Goal: Answer question/provide support: Answer question/provide support

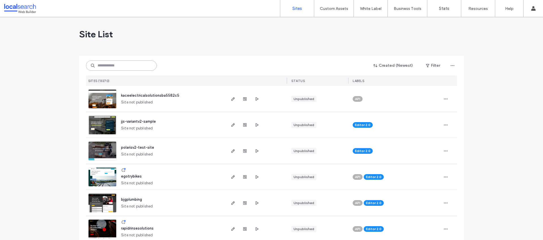
click at [116, 65] on input at bounding box center [121, 65] width 71 height 10
paste input "********"
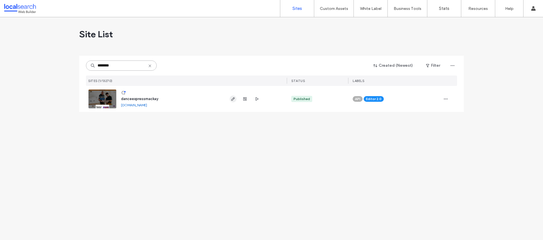
type input "********"
click at [232, 100] on icon "button" at bounding box center [233, 99] width 5 height 5
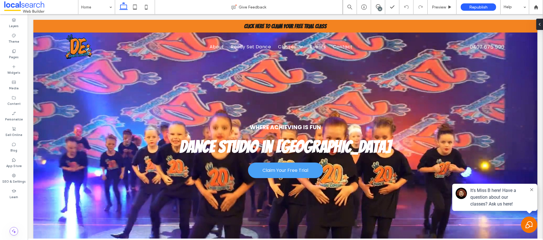
click at [379, 7] on div "16" at bounding box center [380, 9] width 4 height 4
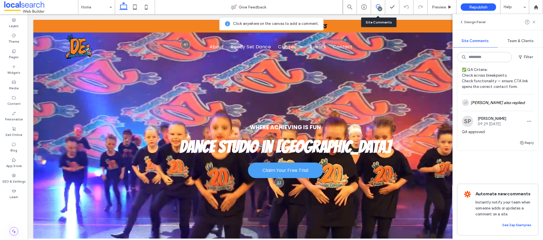
scroll to position [3237, 0]
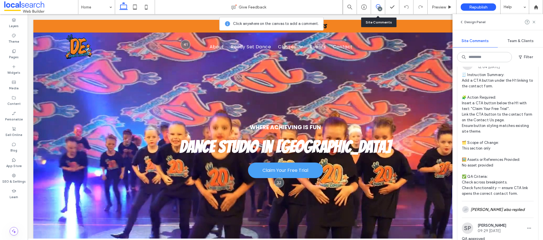
click at [509, 161] on span "🧾 Instruction Summary: Add a CTA button under the H1 linking to the contact for…" at bounding box center [497, 134] width 72 height 124
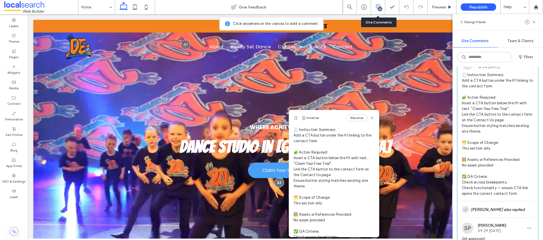
scroll to position [94, 0]
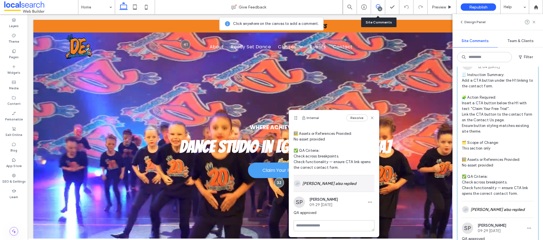
click at [347, 185] on div "JP [PERSON_NAME] also replied" at bounding box center [333, 183] width 81 height 16
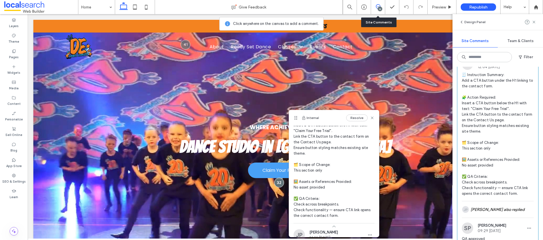
scroll to position [0, 0]
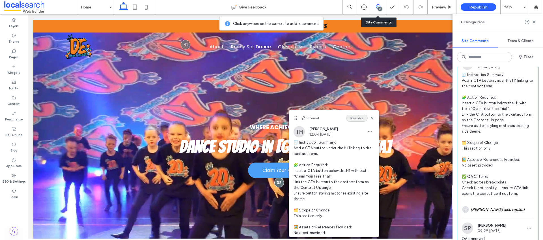
click at [358, 118] on button "Resolve" at bounding box center [356, 118] width 21 height 7
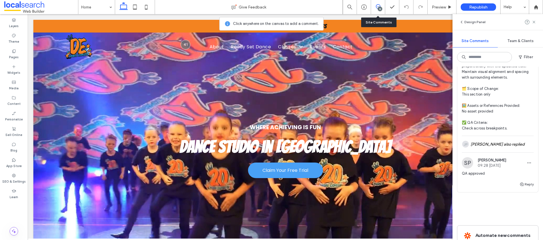
scroll to position [3078, 0]
click at [517, 99] on span "🧾 Instruction Summary: Update section text and adjust crown icon size. 🧩 Action…" at bounding box center [497, 75] width 72 height 113
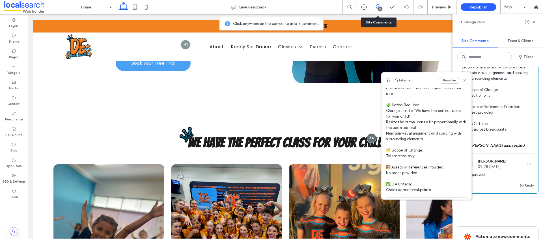
scroll to position [0, 0]
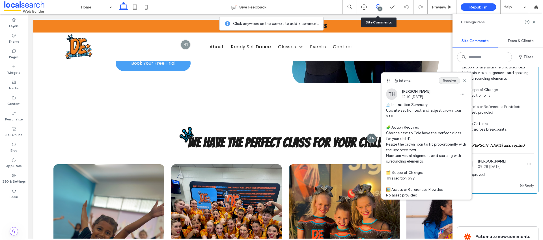
click at [454, 79] on button "Resolve" at bounding box center [448, 80] width 21 height 7
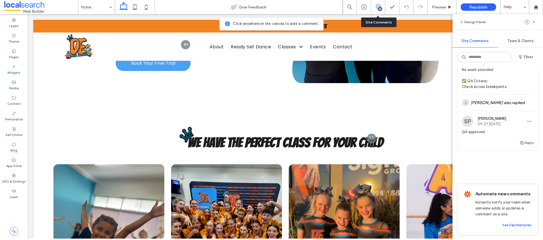
scroll to position [2977, 0]
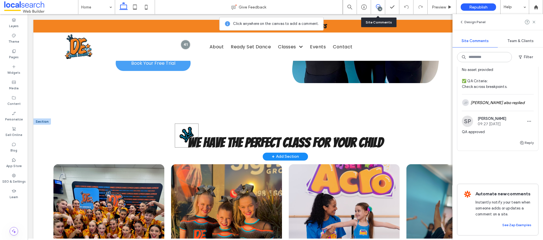
click at [185, 130] on img at bounding box center [187, 135] width 24 height 24
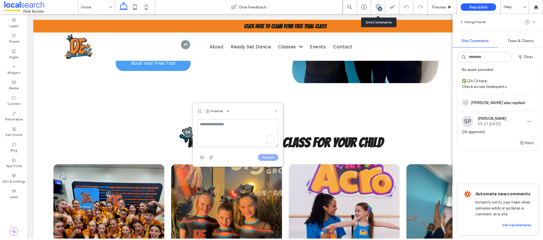
click at [276, 110] on use at bounding box center [275, 111] width 3 height 3
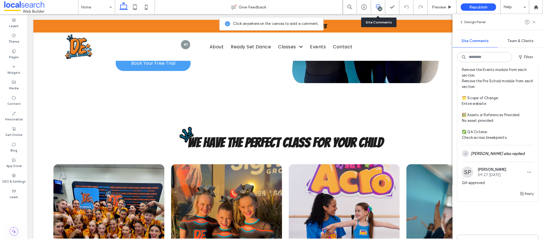
scroll to position [2845, 0]
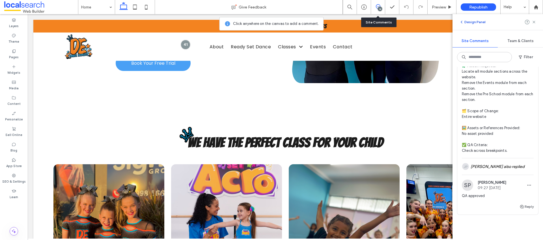
drag, startPoint x: 534, startPoint y: 22, endPoint x: 469, endPoint y: 23, distance: 65.3
click at [533, 22] on icon at bounding box center [533, 22] width 5 height 5
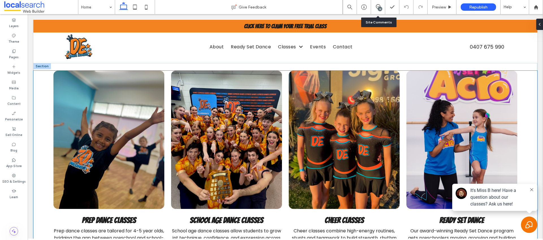
scroll to position [543, 0]
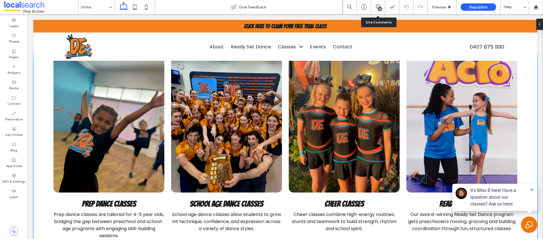
click at [126, 148] on div at bounding box center [108, 123] width 110 height 138
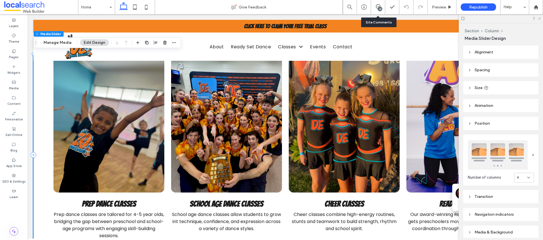
click at [539, 17] on icon at bounding box center [539, 18] width 4 height 4
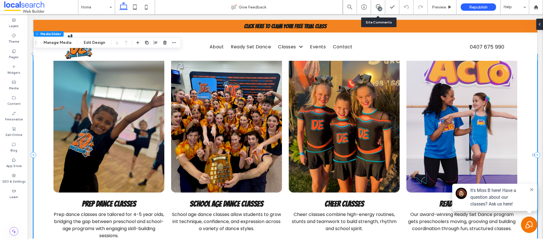
click at [128, 132] on div at bounding box center [108, 123] width 110 height 138
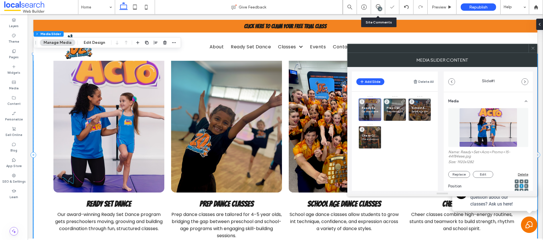
click at [536, 47] on div at bounding box center [532, 48] width 8 height 8
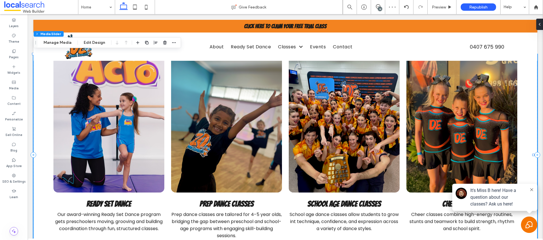
click at [379, 7] on div "14" at bounding box center [380, 9] width 4 height 4
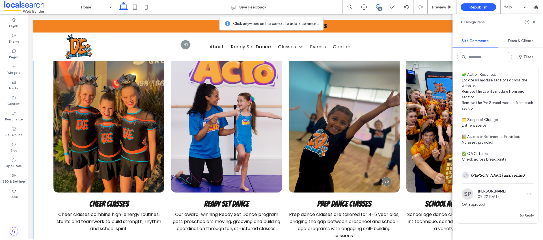
scroll to position [2835, 0]
click at [519, 28] on button "Resolve" at bounding box center [522, 24] width 21 height 7
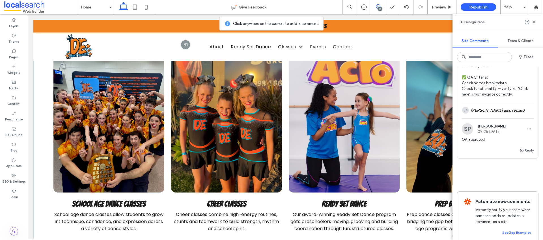
scroll to position [2713, 0]
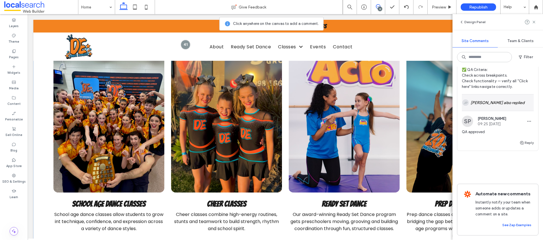
click at [494, 111] on div "JP [PERSON_NAME] also replied" at bounding box center [497, 102] width 72 height 16
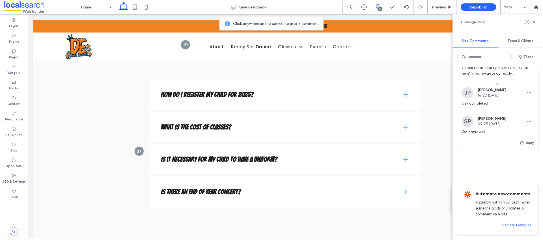
scroll to position [1240, 0]
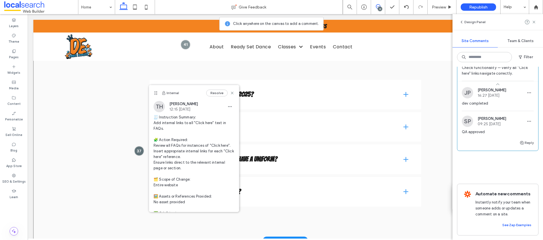
click at [81, 140] on div "How do I register my child for 2025? Enrolling online is easy! Click here to cl…" at bounding box center [285, 143] width 504 height 194
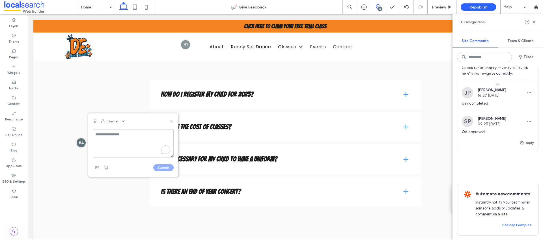
click at [170, 122] on icon at bounding box center [171, 121] width 5 height 5
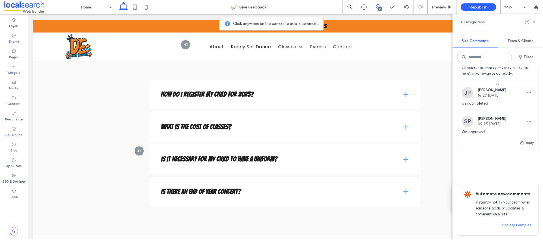
click at [533, 22] on use at bounding box center [533, 22] width 3 height 3
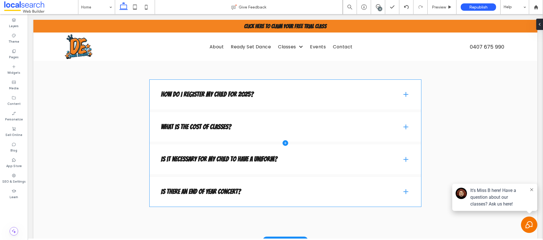
click at [194, 99] on span at bounding box center [284, 143] width 271 height 127
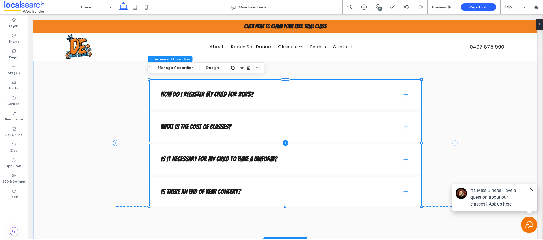
click at [399, 94] on span at bounding box center [284, 143] width 271 height 127
click at [165, 67] on button "Manage Accordion" at bounding box center [175, 67] width 43 height 7
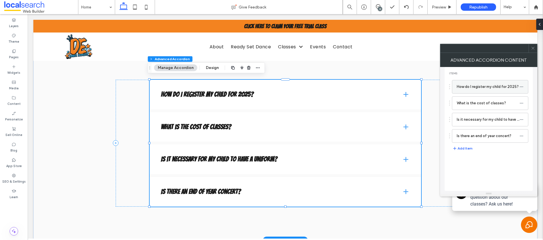
click at [483, 90] on label "How do I register my child for 2025?" at bounding box center [487, 86] width 63 height 11
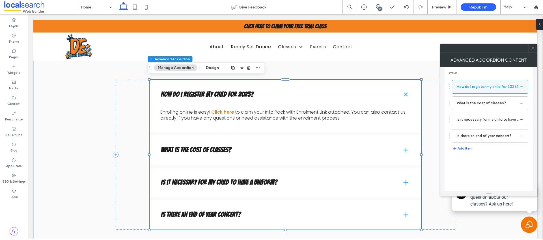
click at [520, 87] on icon at bounding box center [521, 87] width 4 height 4
click at [239, 111] on span at bounding box center [284, 155] width 271 height 150
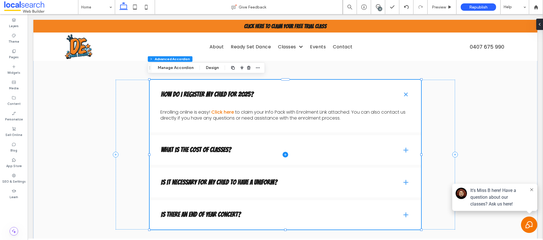
scroll to position [56, 0]
click at [234, 111] on span at bounding box center [284, 155] width 271 height 150
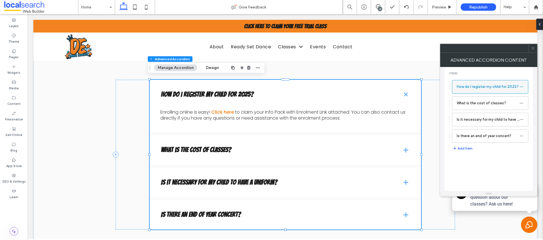
click at [482, 86] on label "How do I register my child for 2025?" at bounding box center [487, 86] width 63 height 11
click at [449, 86] on div at bounding box center [449, 86] width 1 height 1
click at [533, 48] on use at bounding box center [532, 48] width 3 height 3
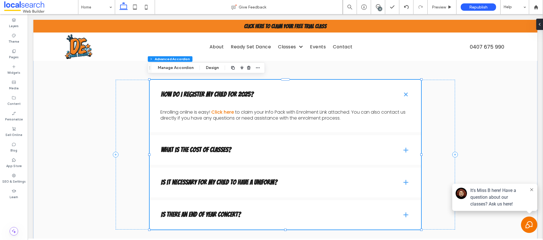
click at [379, 8] on div "13" at bounding box center [380, 9] width 4 height 4
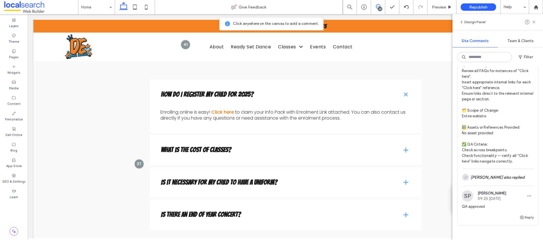
scroll to position [2608, 0]
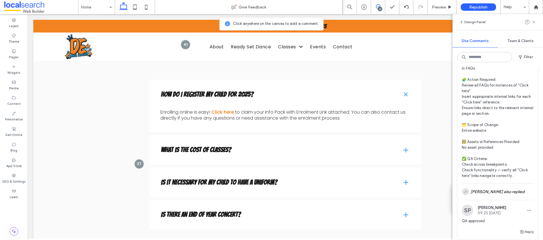
click at [520, 31] on button "Resolve" at bounding box center [522, 28] width 21 height 7
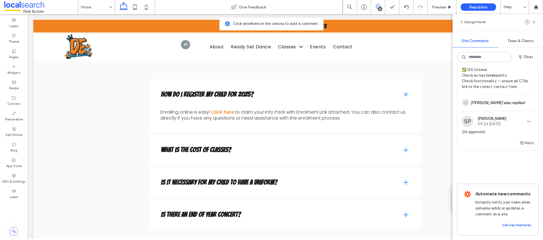
scroll to position [2461, 0]
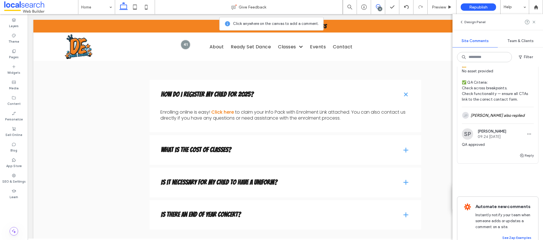
click at [506, 102] on span "🧾 Instruction Summary: Update all CTA buttons to new text and link. 🧩 Action Re…" at bounding box center [497, 40] width 72 height 124
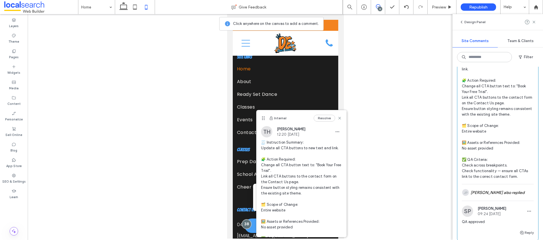
scroll to position [2360, 0]
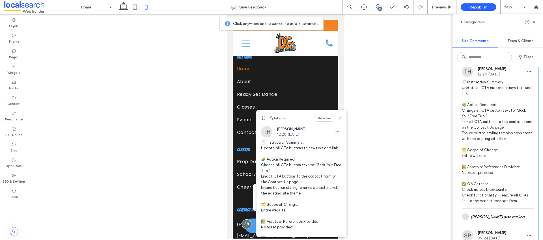
click at [515, 57] on button "Resolve" at bounding box center [522, 53] width 21 height 7
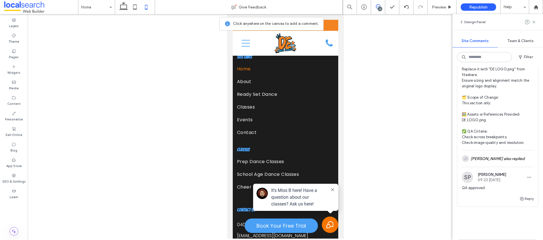
scroll to position [2308, 0]
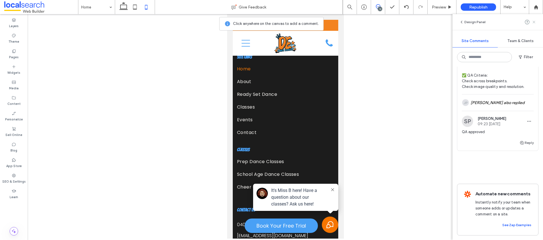
click at [533, 21] on icon at bounding box center [533, 22] width 5 height 5
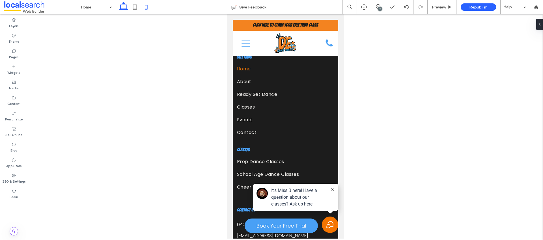
click at [122, 7] on icon at bounding box center [123, 6] width 11 height 11
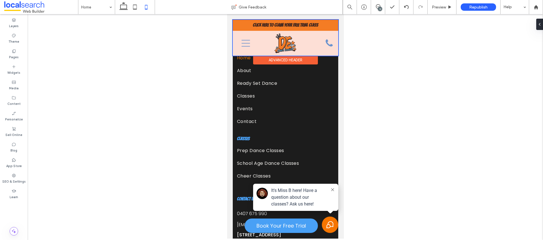
scroll to position [1806, 0]
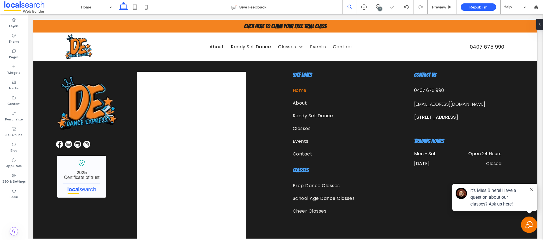
click at [375, 6] on span at bounding box center [378, 6] width 14 height 5
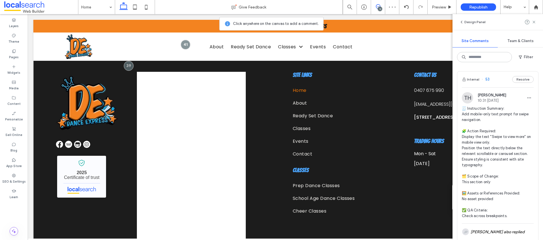
click at [51, 84] on div "DANCE EXPRESS MACKAY - Localsearch verified business 2025 Certificate of trust …" at bounding box center [285, 174] width 504 height 250
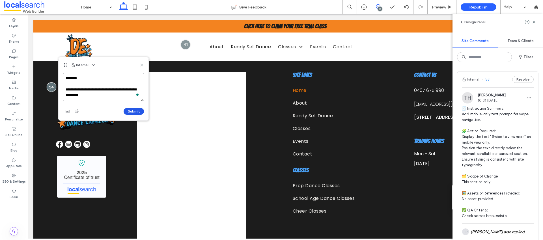
type textarea "**********"
click at [129, 110] on button "Submit" at bounding box center [133, 111] width 20 height 7
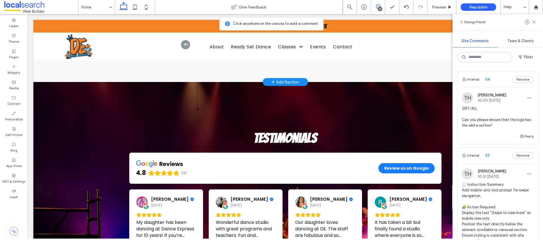
scroll to position [1302, 0]
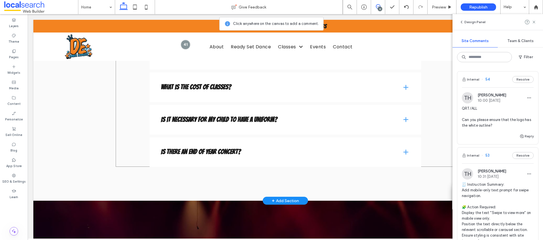
click at [143, 116] on div "How do I register my child for 2025? Enrolling online is easy! Click here to cl…" at bounding box center [285, 92] width 339 height 150
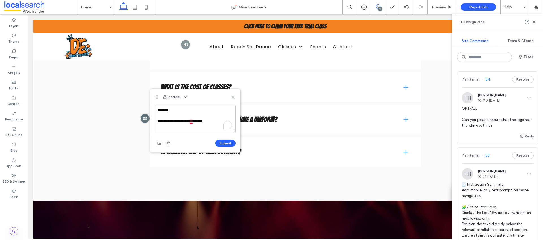
click at [192, 122] on textarea "**********" at bounding box center [195, 119] width 81 height 28
click at [217, 121] on textarea "**********" at bounding box center [195, 119] width 81 height 28
type textarea "**********"
click at [216, 142] on button "Submit" at bounding box center [225, 143] width 20 height 7
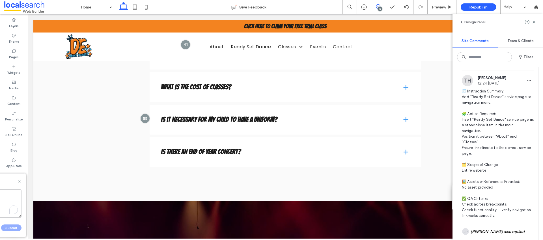
scroll to position [2029, 0]
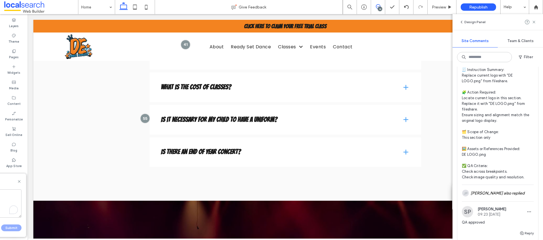
scroll to position [2312, 0]
click at [517, 45] on button "Resolve" at bounding box center [522, 41] width 21 height 7
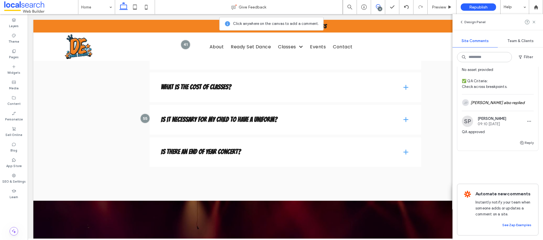
scroll to position [2103, 0]
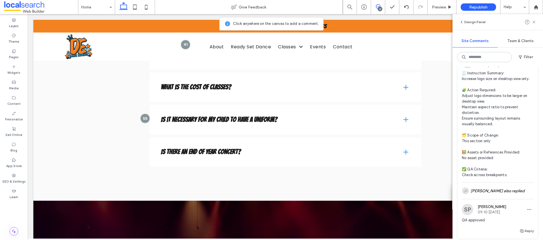
click at [493, 135] on span "🧾 Instruction Summary: Increase logo size on desktop view only. 🧩 Action Requir…" at bounding box center [497, 123] width 72 height 107
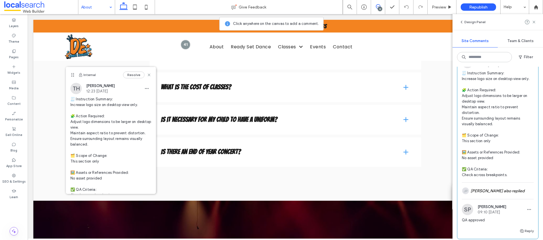
scroll to position [2154, 0]
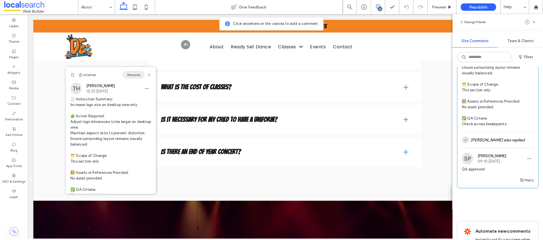
click at [131, 74] on button "Resolve" at bounding box center [133, 74] width 21 height 7
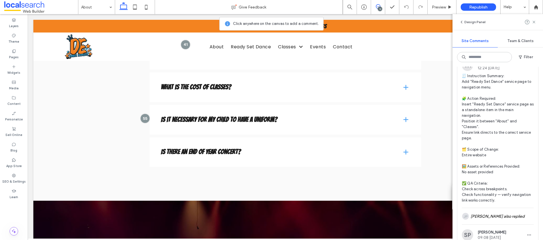
scroll to position [1871, 0]
click at [520, 51] on button "Resolve" at bounding box center [522, 47] width 21 height 7
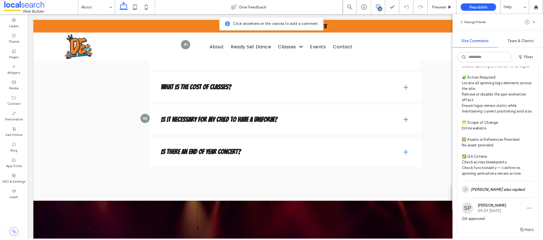
scroll to position [1659, 0]
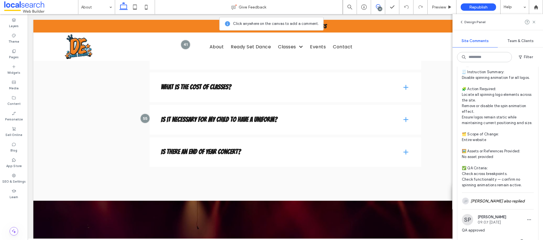
click at [511, 109] on span "🧾 Instruction Summary: Disable spinning animation for all logos. 🧩 Action Requi…" at bounding box center [497, 128] width 72 height 119
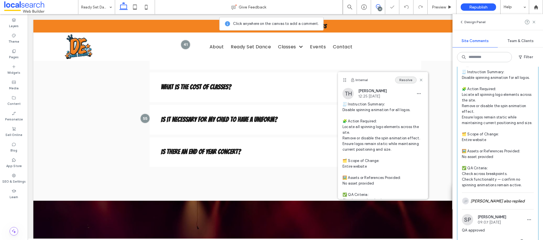
click at [402, 80] on button "Resolve" at bounding box center [405, 80] width 21 height 7
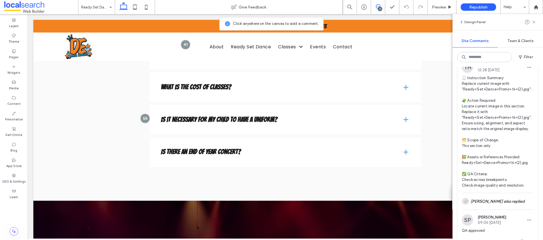
scroll to position [1419, 0]
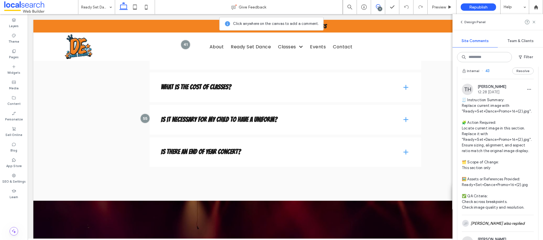
click at [502, 137] on span "🧾 Instruction Summary: Replace current image with "Ready+Set+Dance+Promo+16+(2)…" at bounding box center [497, 153] width 72 height 113
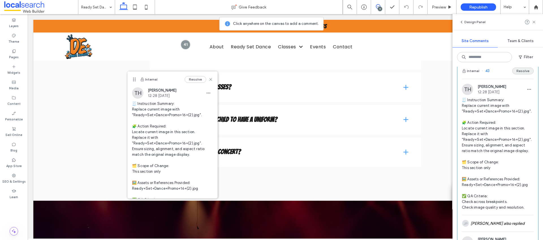
click at [522, 74] on button "Resolve" at bounding box center [522, 71] width 21 height 7
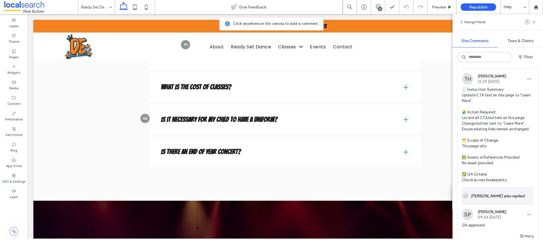
scroll to position [1235, 0]
click at [491, 119] on span "🧾 Instruction Summary: Update CTA text on this page to "Learn More". 🧩 Action R…" at bounding box center [497, 135] width 72 height 96
click at [514, 64] on button "Resolve" at bounding box center [522, 60] width 21 height 7
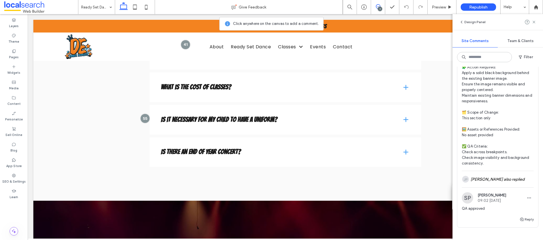
scroll to position [1011, 0]
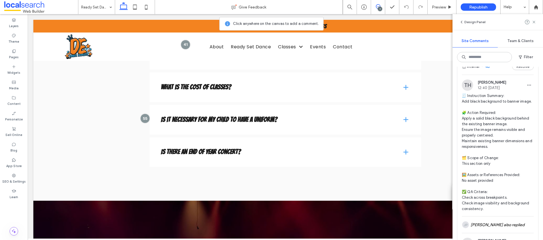
click at [499, 124] on span "🧾 Instruction Summary: Add black background to banner image. 🧩 Action Required:…" at bounding box center [497, 152] width 72 height 119
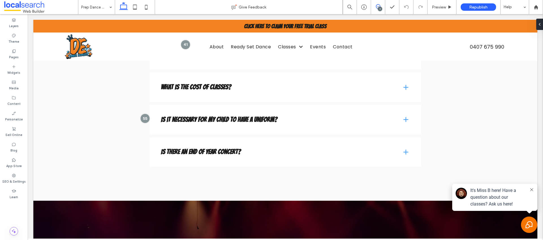
click at [377, 6] on use at bounding box center [378, 6] width 5 height 5
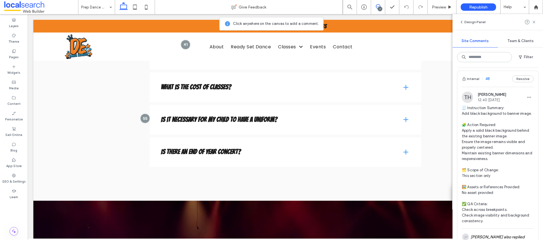
scroll to position [997, 0]
click at [519, 84] on button "Resolve" at bounding box center [522, 80] width 21 height 7
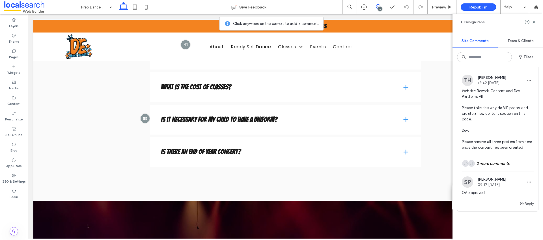
scroll to position [853, 0]
click at [490, 126] on span "Website Rework: Content and Dev Platform: All Please take this why do VIP poste…" at bounding box center [497, 121] width 72 height 62
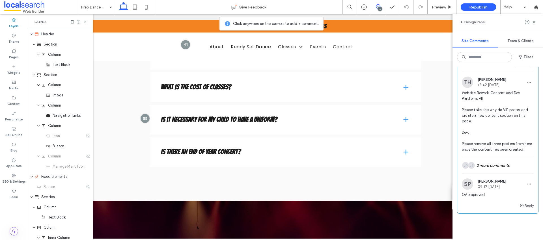
click at [87, 21] on icon at bounding box center [85, 22] width 4 height 4
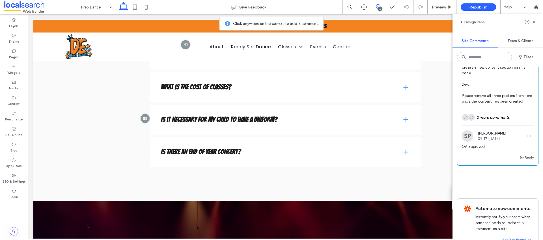
scroll to position [829, 0]
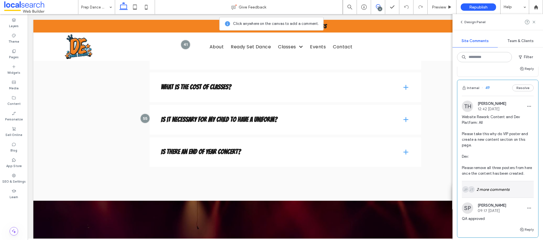
click at [490, 198] on div "JT JP 2 more comments" at bounding box center [497, 189] width 72 height 16
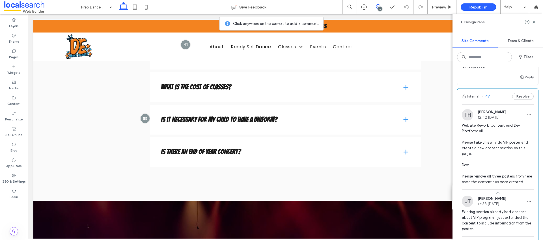
scroll to position [797, 0]
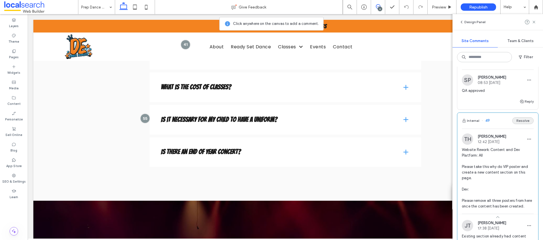
click at [513, 123] on button "Resolve" at bounding box center [522, 120] width 21 height 7
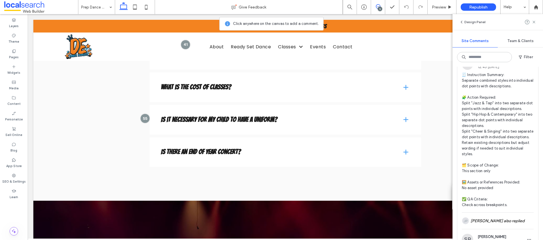
scroll to position [611, 0]
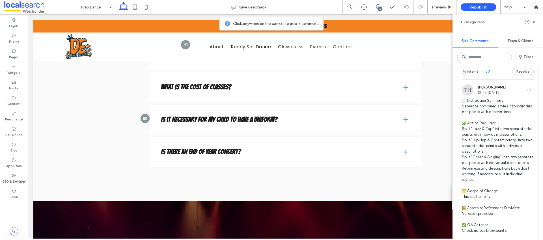
click at [499, 136] on span "🧾 Instruction Summary: Separate combined styles into individual dot points with…" at bounding box center [497, 166] width 72 height 136
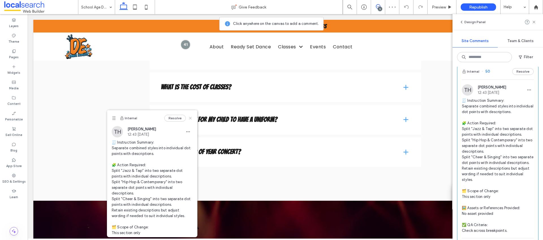
click at [188, 118] on icon at bounding box center [190, 118] width 5 height 5
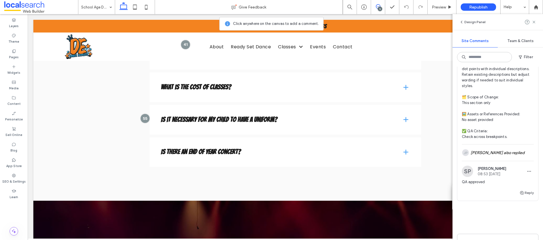
scroll to position [706, 0]
click at [506, 154] on div "JP [PERSON_NAME] also replied" at bounding box center [497, 152] width 72 height 16
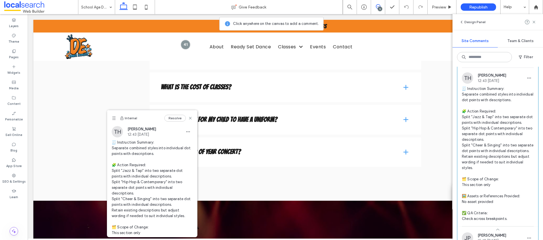
scroll to position [595, 0]
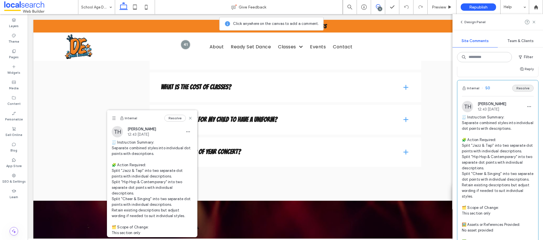
click at [524, 91] on button "Resolve" at bounding box center [522, 88] width 21 height 7
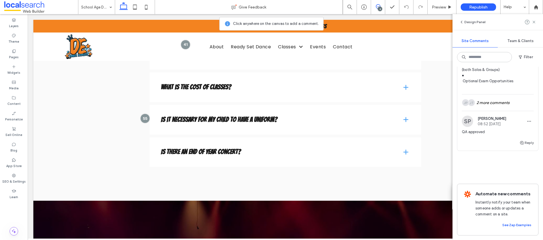
click at [377, 7] on icon at bounding box center [378, 6] width 5 height 5
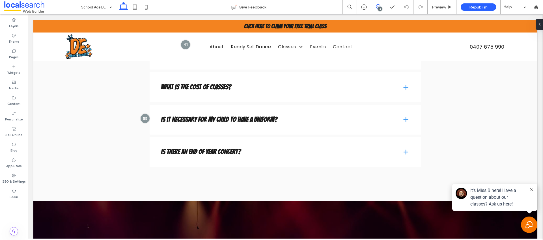
scroll to position [0, 0]
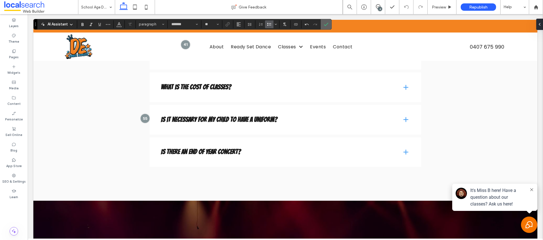
click at [324, 24] on icon "Confirm" at bounding box center [326, 24] width 5 height 5
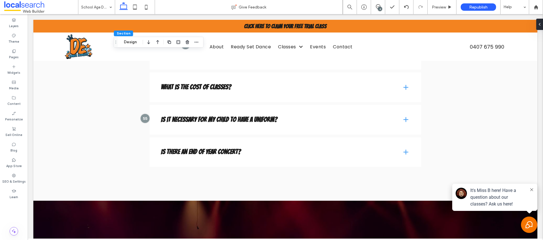
click at [379, 8] on div "4" at bounding box center [380, 9] width 4 height 4
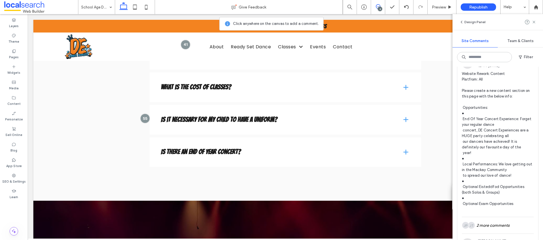
scroll to position [374, 0]
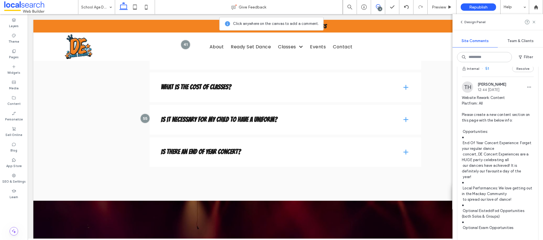
click at [503, 104] on span "Website Rework: Content Platfrom: All Please create a new content section on th…" at bounding box center [497, 165] width 72 height 141
click at [515, 68] on button "Resolve" at bounding box center [522, 68] width 21 height 7
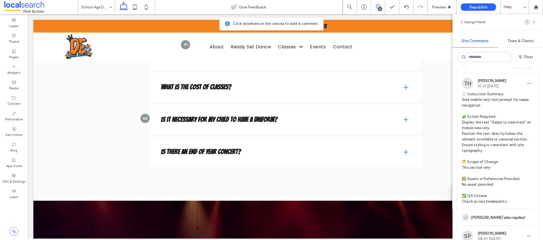
scroll to position [164, 0]
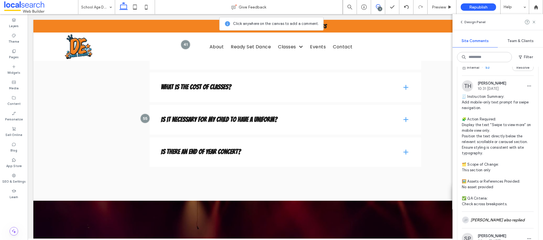
click at [512, 159] on span "🧾 Instruction Summary: Add mobile-only text prompt for swipe navigation. 🧩 Acti…" at bounding box center [497, 150] width 72 height 113
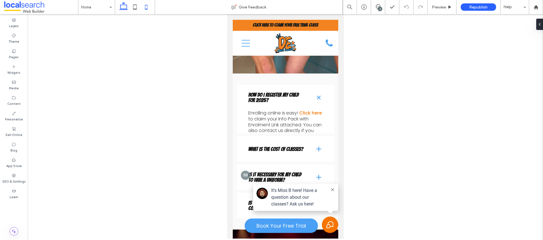
click at [123, 6] on icon at bounding box center [123, 6] width 11 height 11
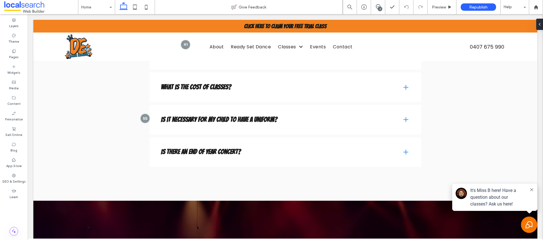
click at [378, 7] on div "3" at bounding box center [380, 9] width 4 height 4
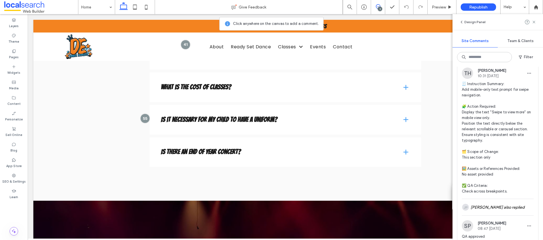
scroll to position [156, 0]
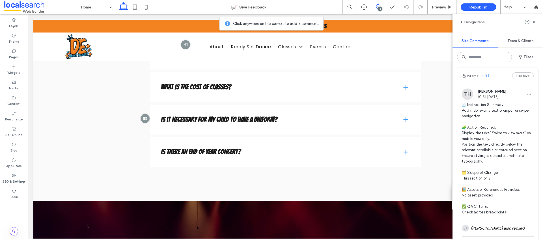
click at [509, 118] on span "🧾 Instruction Summary: Add mobile-only text prompt for swipe navigation. 🧩 Acti…" at bounding box center [497, 158] width 72 height 113
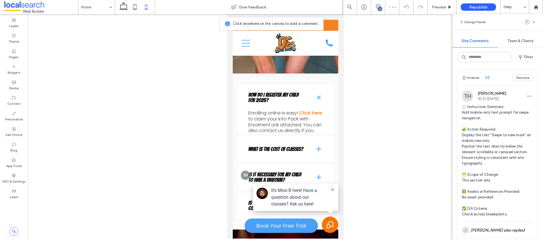
scroll to position [152, 0]
click at [514, 77] on button "Resolve" at bounding box center [522, 79] width 21 height 7
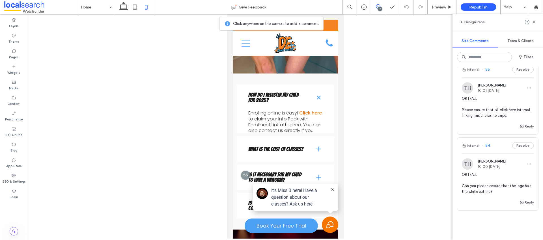
scroll to position [0, 0]
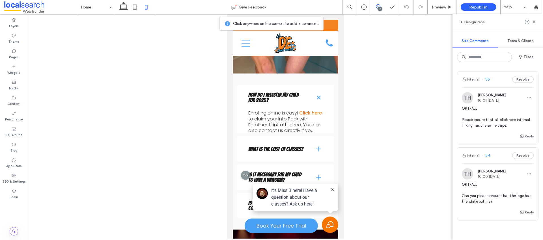
drag, startPoint x: 532, startPoint y: 22, endPoint x: 522, endPoint y: 22, distance: 9.3
click at [532, 22] on icon at bounding box center [533, 22] width 5 height 5
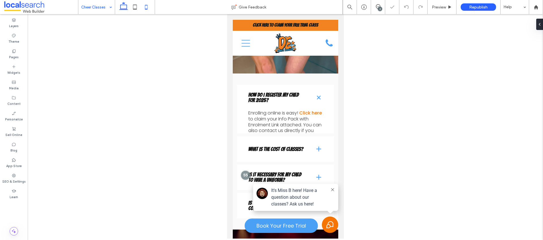
click at [125, 7] on icon at bounding box center [123, 6] width 11 height 11
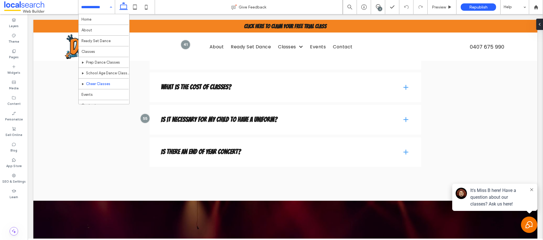
scroll to position [6, 0]
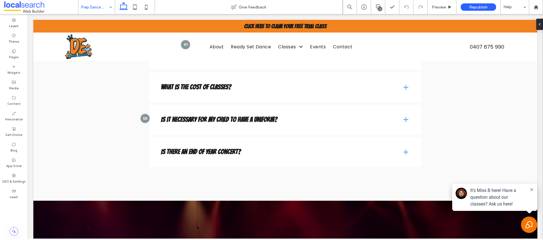
click at [97, 8] on input at bounding box center [95, 7] width 28 height 14
click at [380, 8] on div "2" at bounding box center [380, 9] width 4 height 4
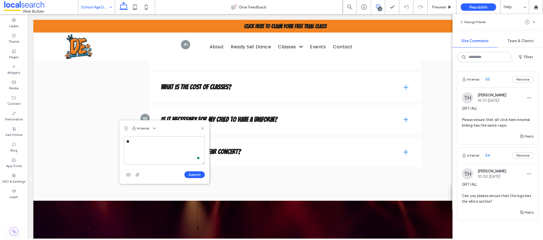
type textarea "*"
type textarea "**********"
click at [192, 177] on button "Submit" at bounding box center [194, 174] width 20 height 7
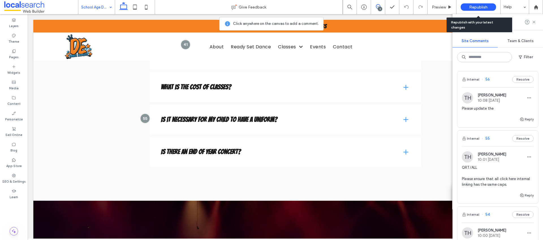
click at [470, 5] on span "Republish" at bounding box center [478, 7] width 18 height 5
